Goal: Information Seeking & Learning: Learn about a topic

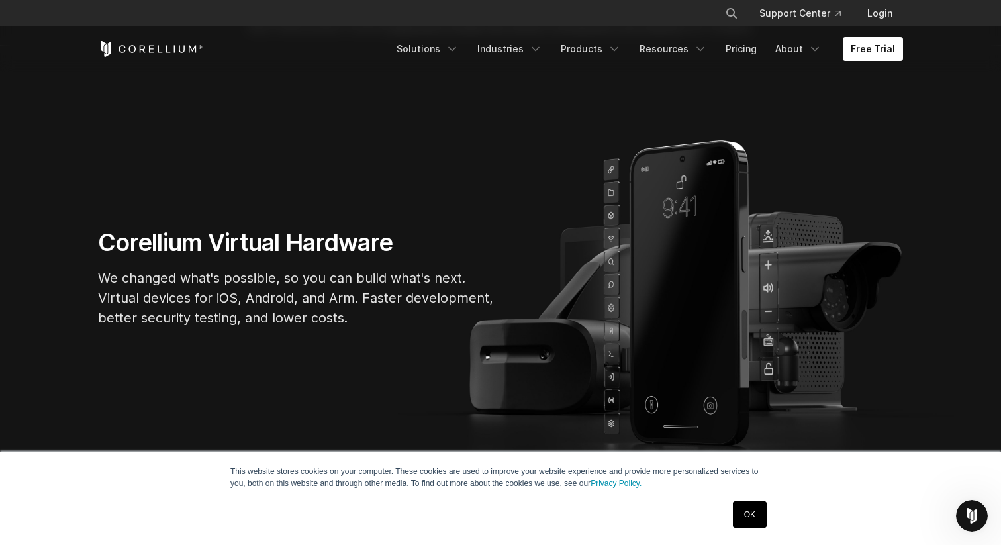
click at [750, 511] on link "OK" at bounding box center [750, 514] width 34 height 26
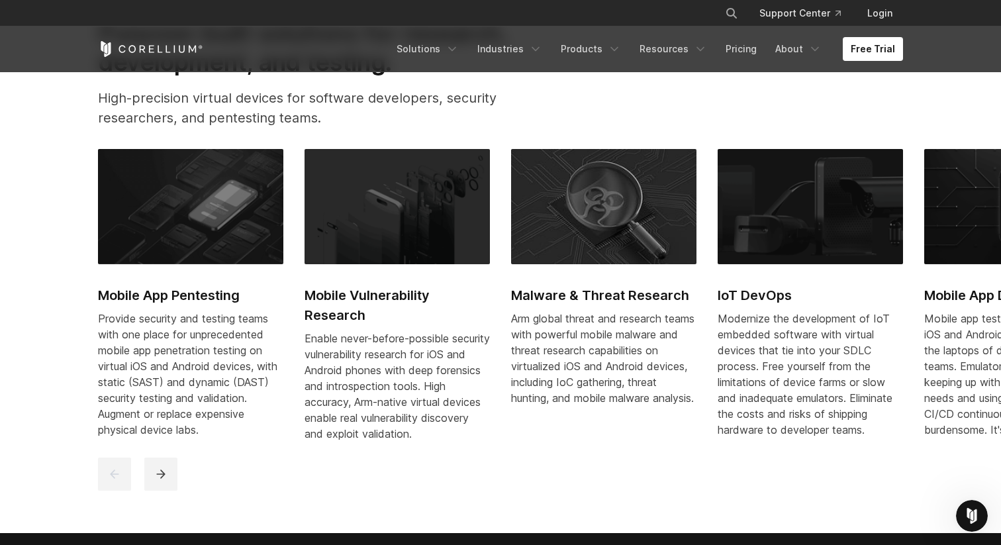
scroll to position [617, 0]
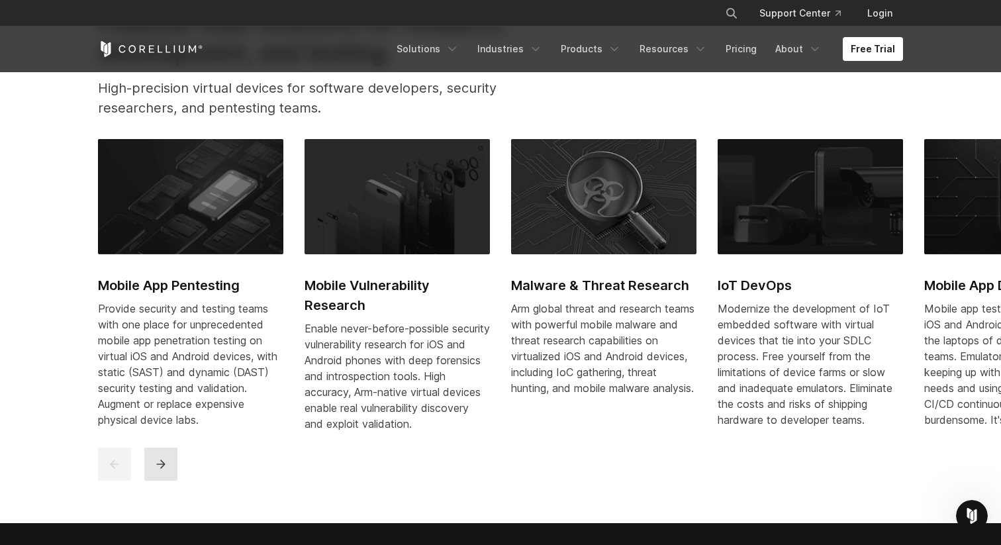
click at [158, 471] on icon "next" at bounding box center [160, 463] width 13 height 13
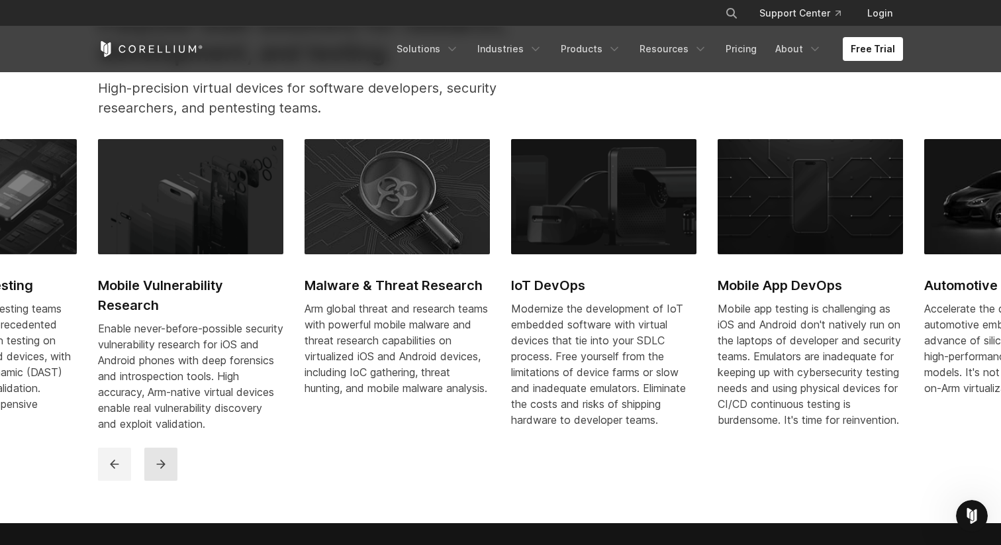
click at [158, 471] on icon "next" at bounding box center [160, 463] width 13 height 13
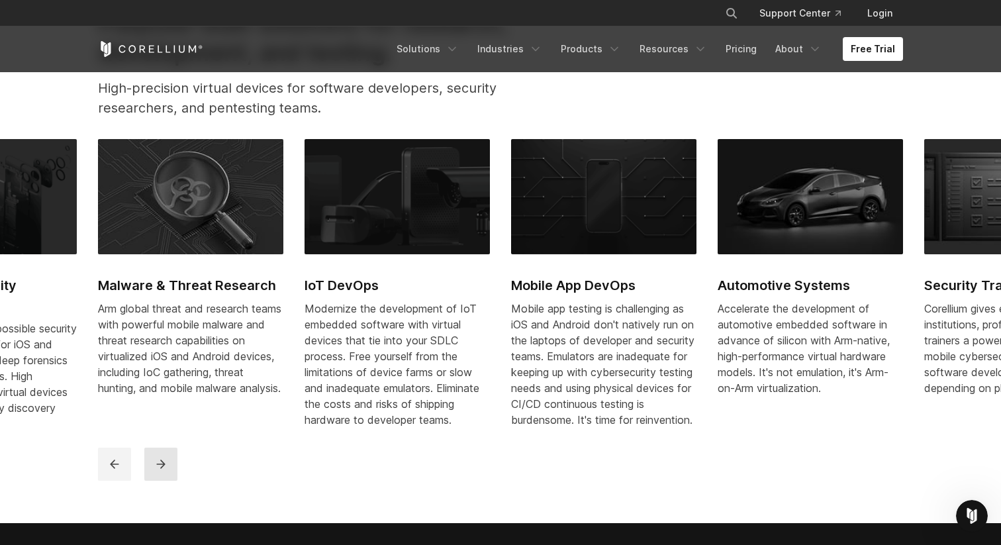
click at [159, 471] on icon "next" at bounding box center [160, 463] width 13 height 13
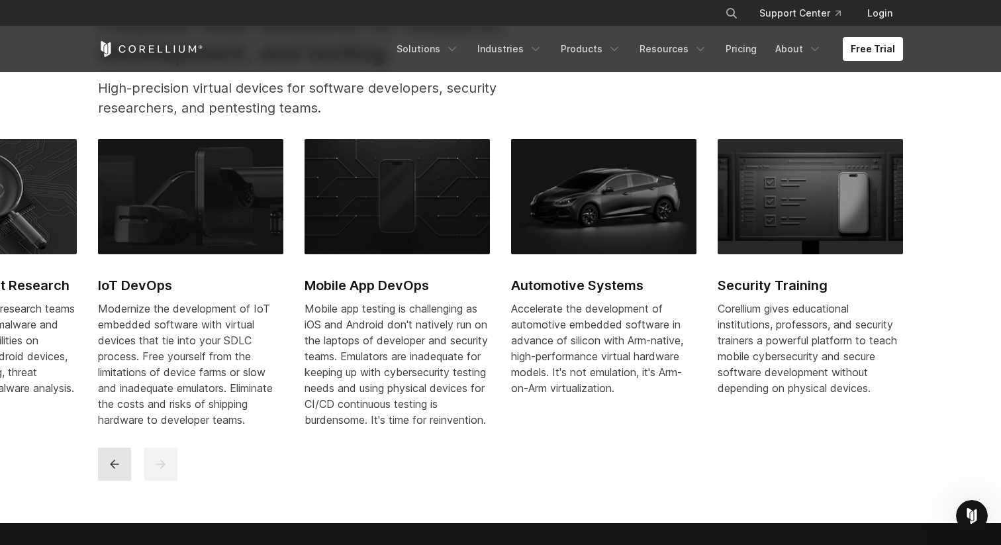
click at [103, 477] on button "previous" at bounding box center [114, 463] width 33 height 33
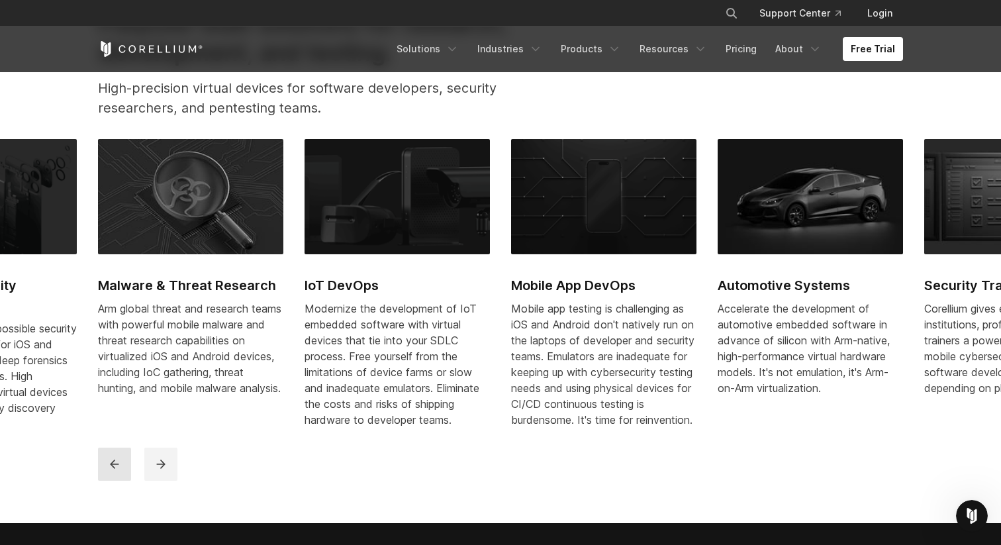
click at [103, 477] on button "previous" at bounding box center [114, 463] width 33 height 33
click at [104, 477] on button "previous" at bounding box center [114, 463] width 33 height 33
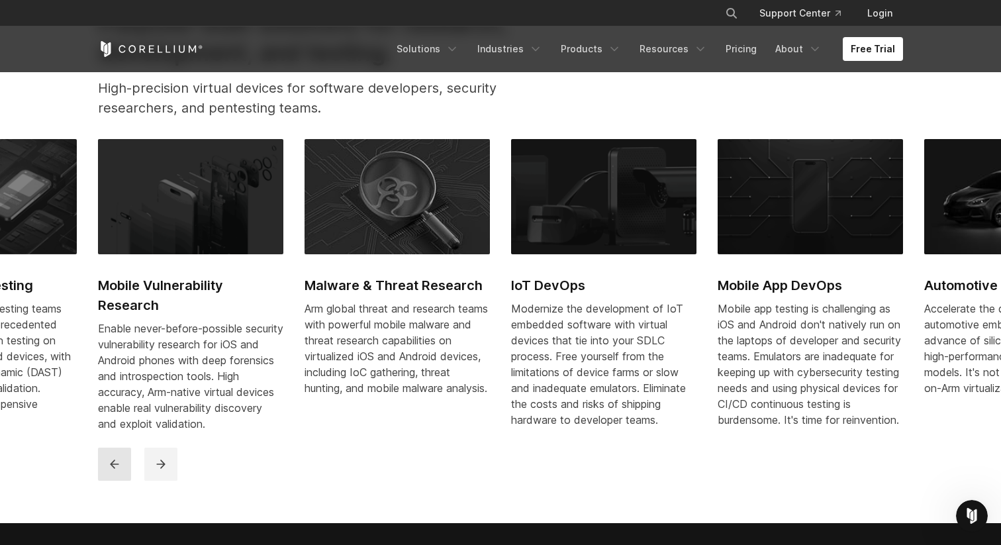
click at [127, 477] on button "previous" at bounding box center [114, 463] width 33 height 33
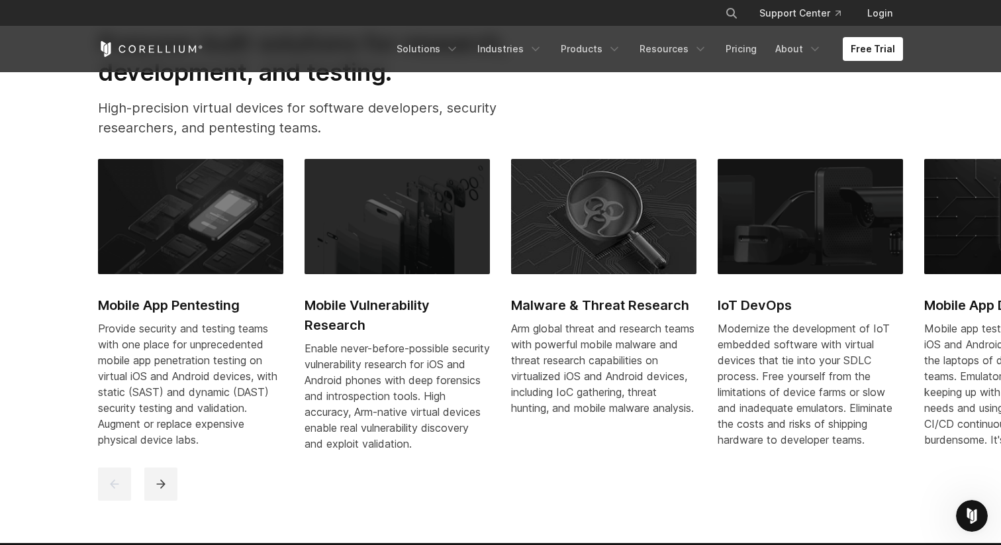
scroll to position [591, 0]
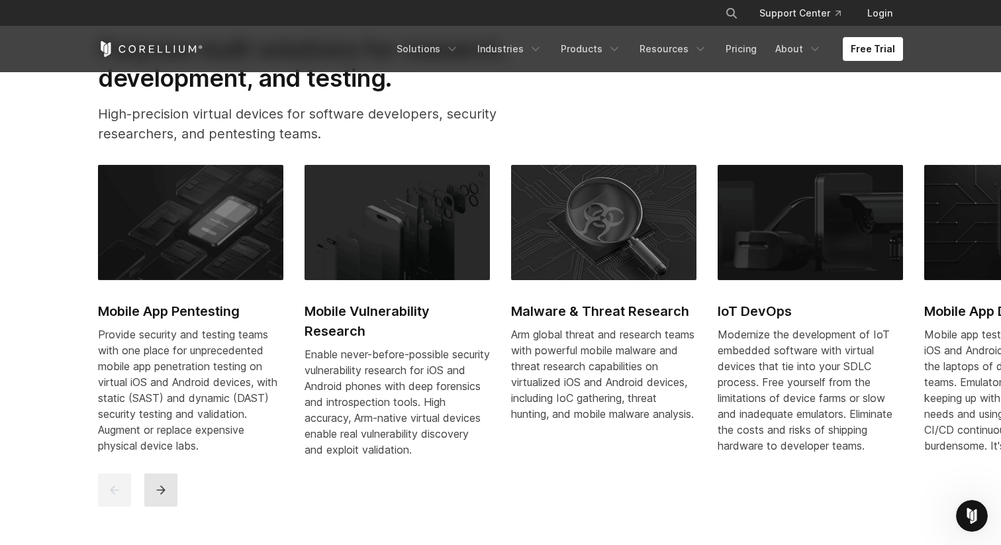
click at [166, 506] on button "next" at bounding box center [160, 489] width 33 height 33
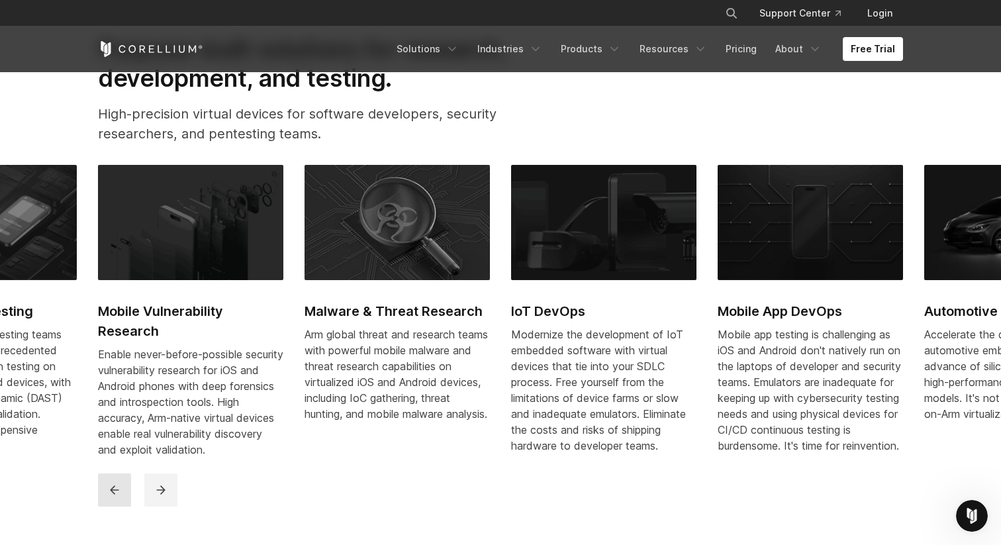
click at [119, 496] on icon "previous" at bounding box center [114, 489] width 13 height 13
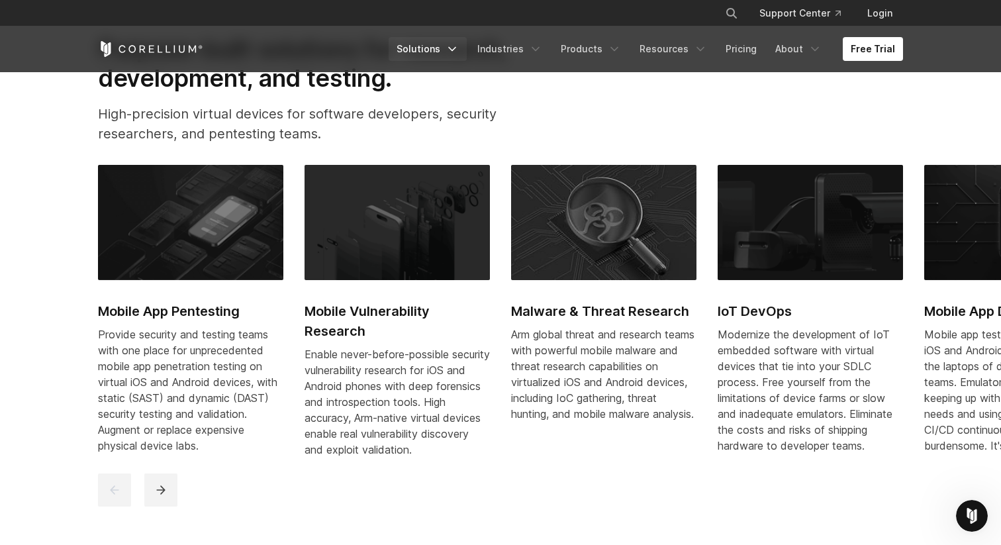
click at [444, 52] on link "Solutions" at bounding box center [428, 49] width 78 height 24
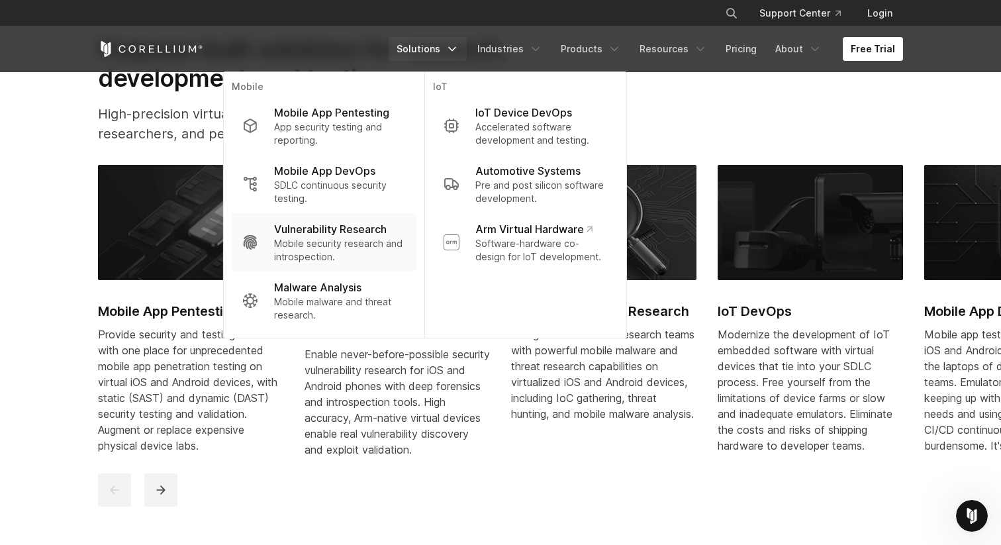
click at [323, 243] on p "Mobile security research and introspection." at bounding box center [340, 250] width 132 height 26
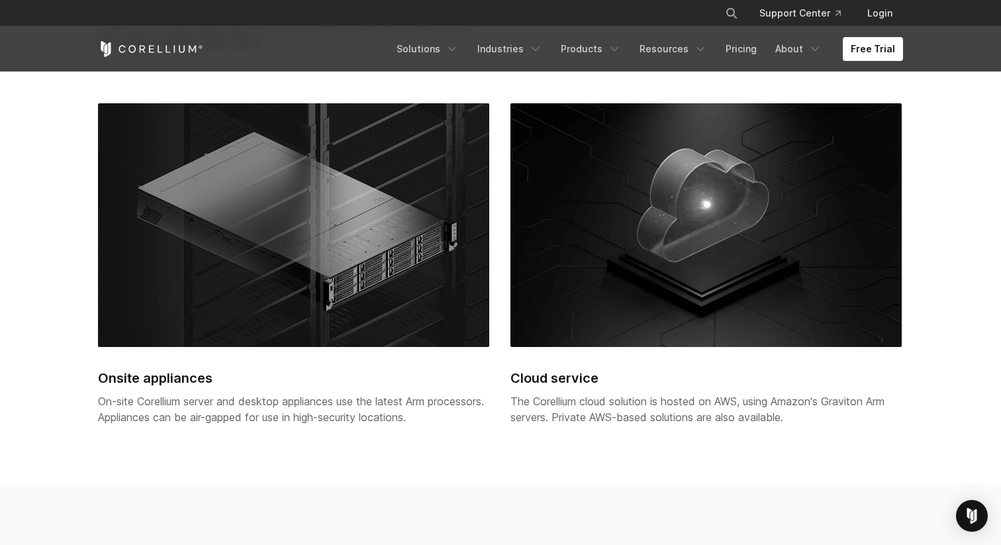
scroll to position [2997, 0]
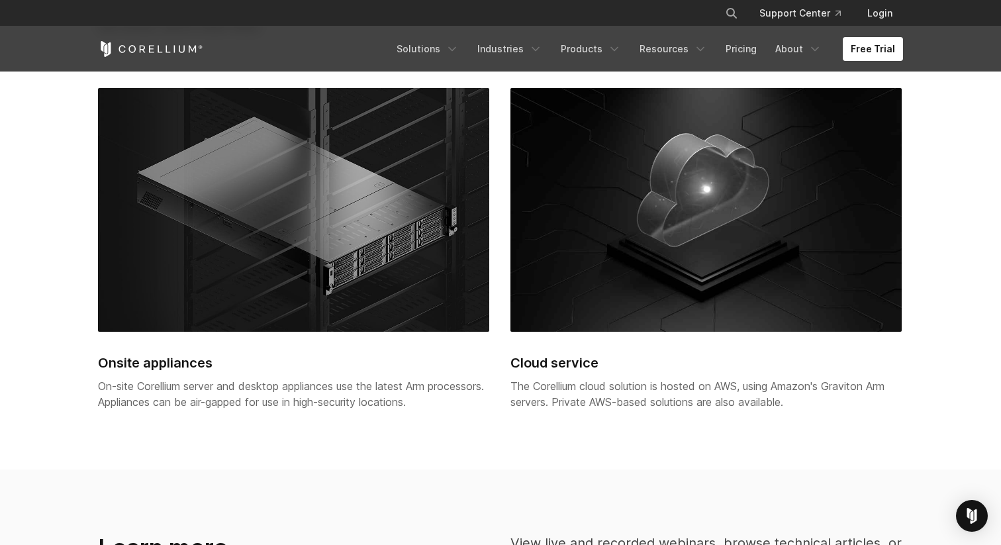
click at [328, 255] on img at bounding box center [293, 210] width 391 height 244
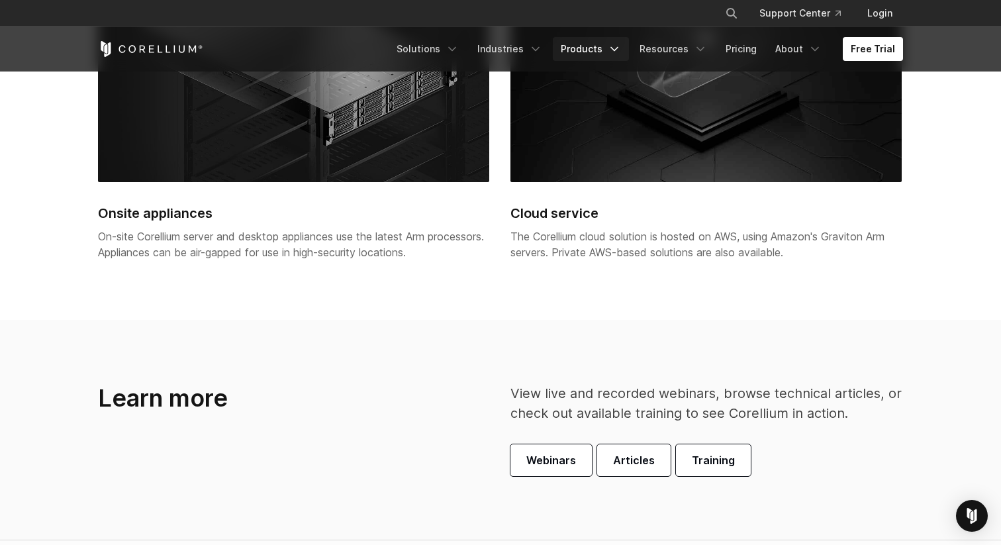
scroll to position [3146, 0]
click at [589, 46] on link "Products" at bounding box center [591, 49] width 76 height 24
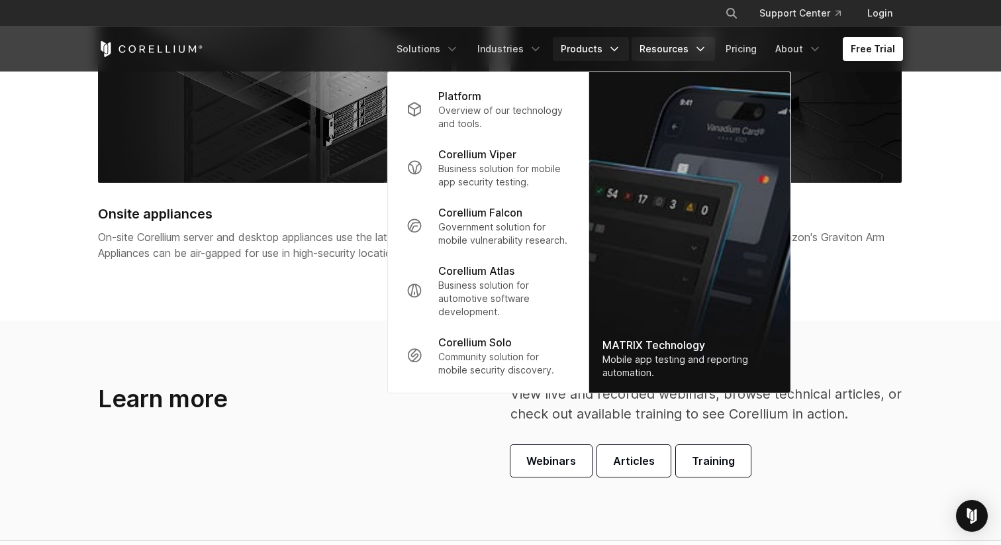
click at [685, 53] on link "Resources" at bounding box center [673, 49] width 83 height 24
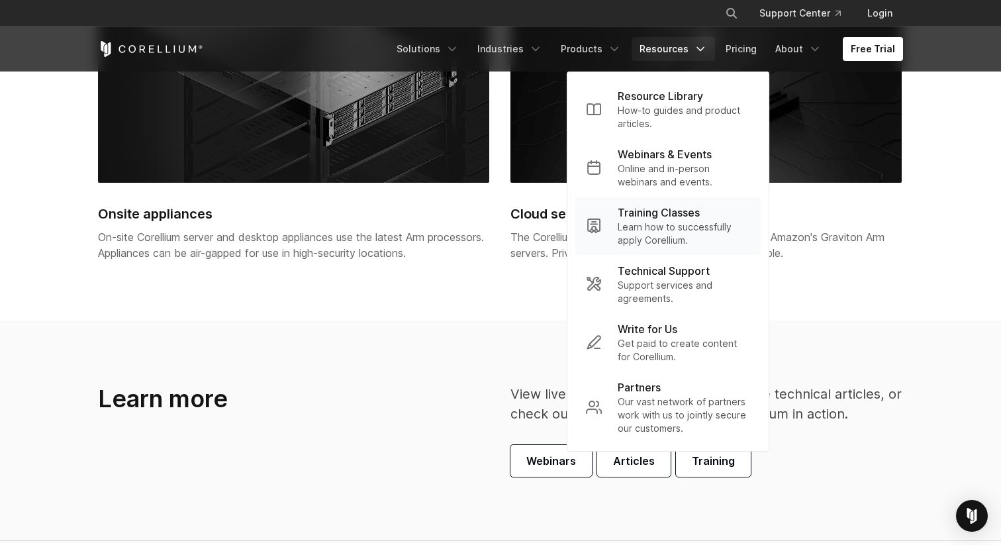
click at [673, 226] on p "Learn how to successfully apply Corellium." at bounding box center [684, 233] width 132 height 26
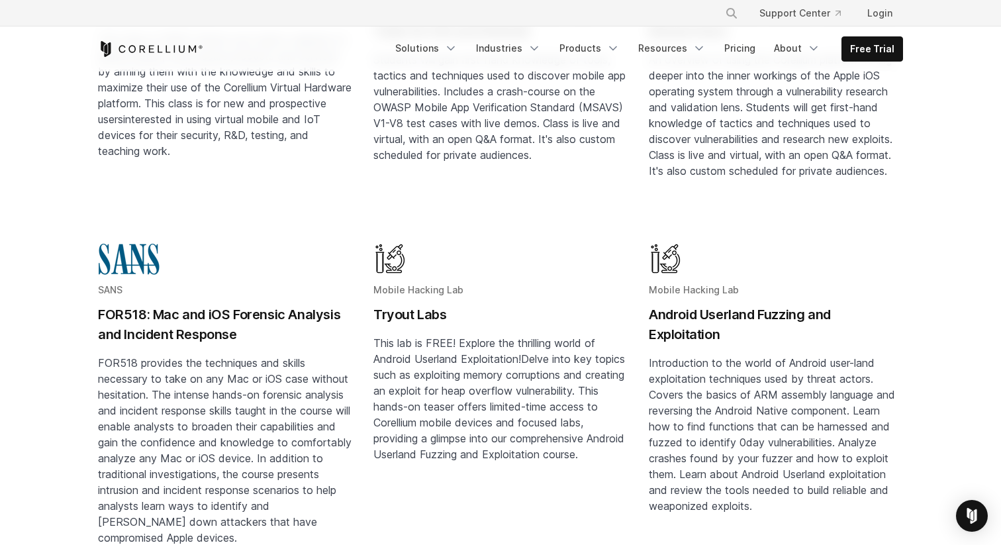
scroll to position [386, 0]
click at [733, 305] on h2 "Android Userland Fuzzing and Exploitation" at bounding box center [776, 325] width 254 height 40
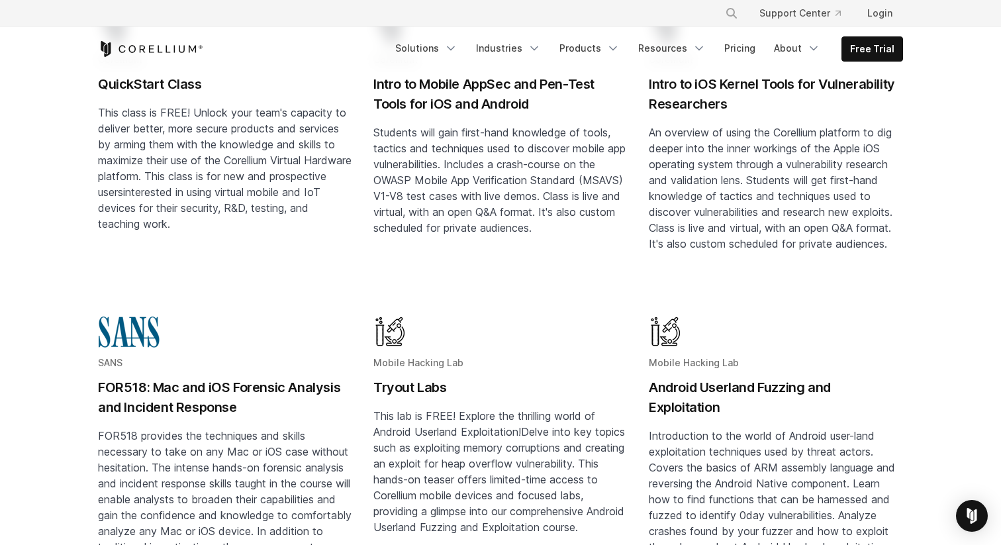
scroll to position [0, 0]
